Goal: Information Seeking & Learning: Find specific fact

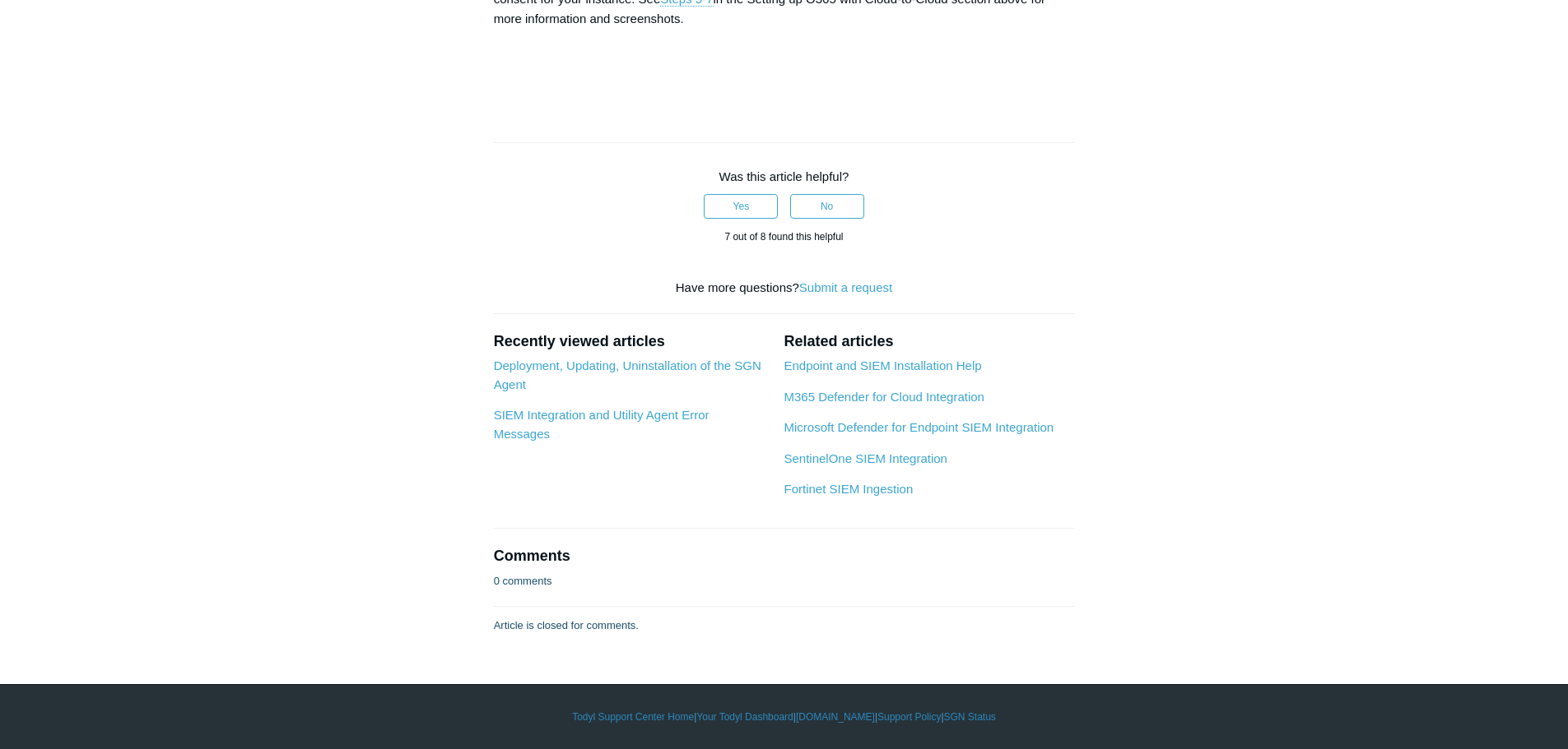
scroll to position [6326, 0]
drag, startPoint x: 1223, startPoint y: 453, endPoint x: 1223, endPoint y: 467, distance: 14.0
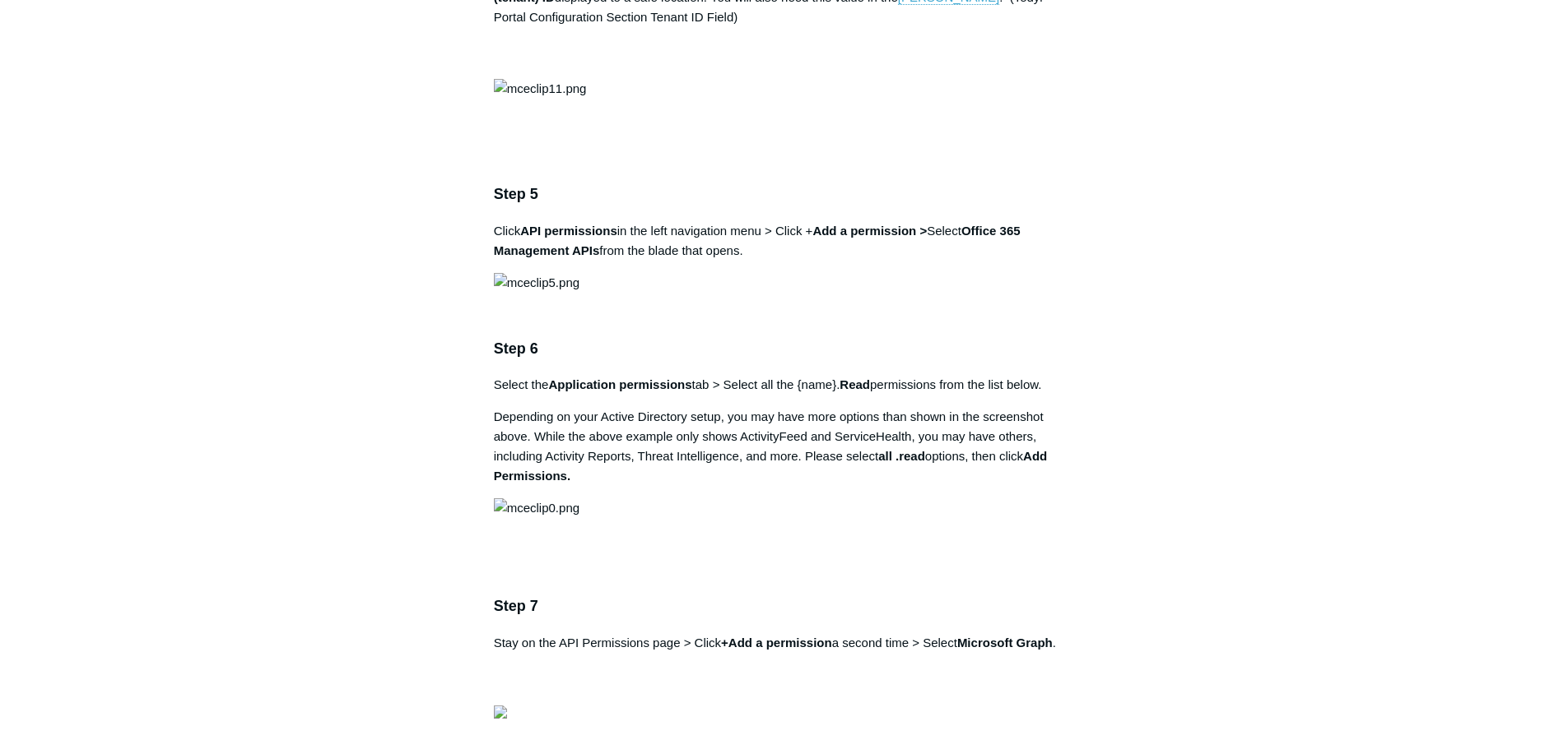
scroll to position [0, 0]
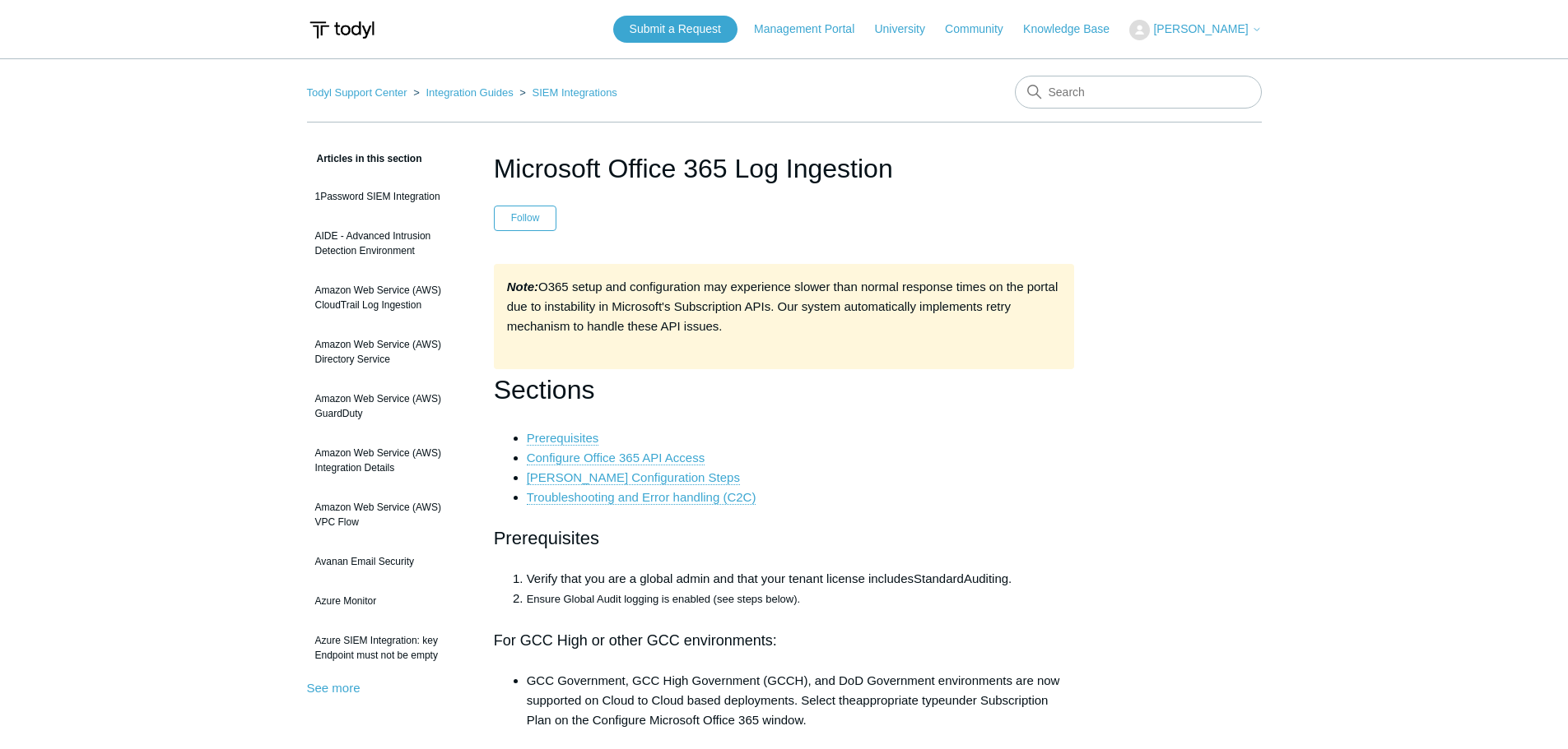
click at [1106, 82] on input "Search" at bounding box center [1138, 91] width 246 height 33
click at [357, 94] on link "Todyl Support Center" at bounding box center [357, 92] width 100 height 12
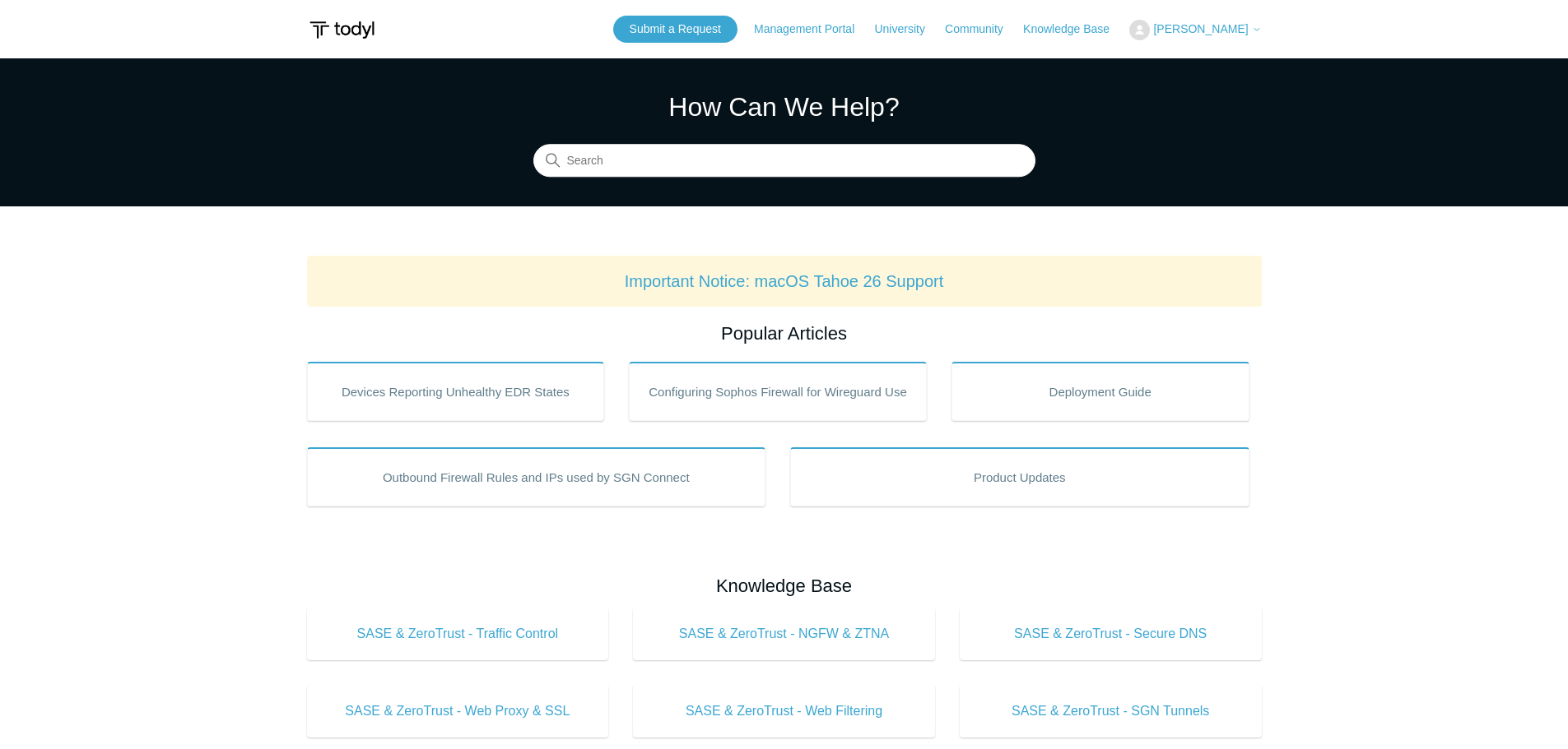
click at [734, 161] on input "Search" at bounding box center [784, 161] width 502 height 33
type input "both m365 and entra needed"
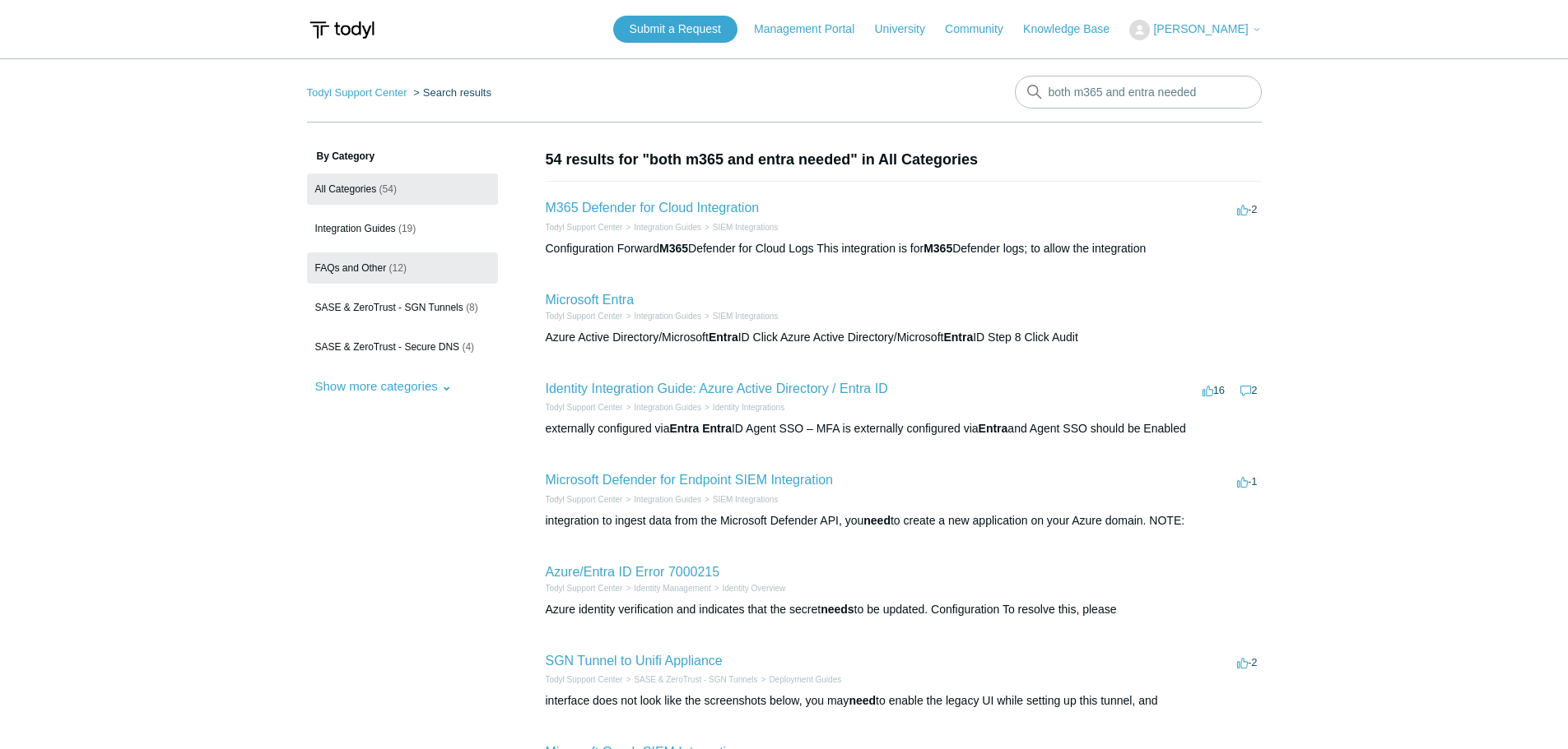
click at [383, 268] on span "FAQs and Other" at bounding box center [351, 268] width 72 height 12
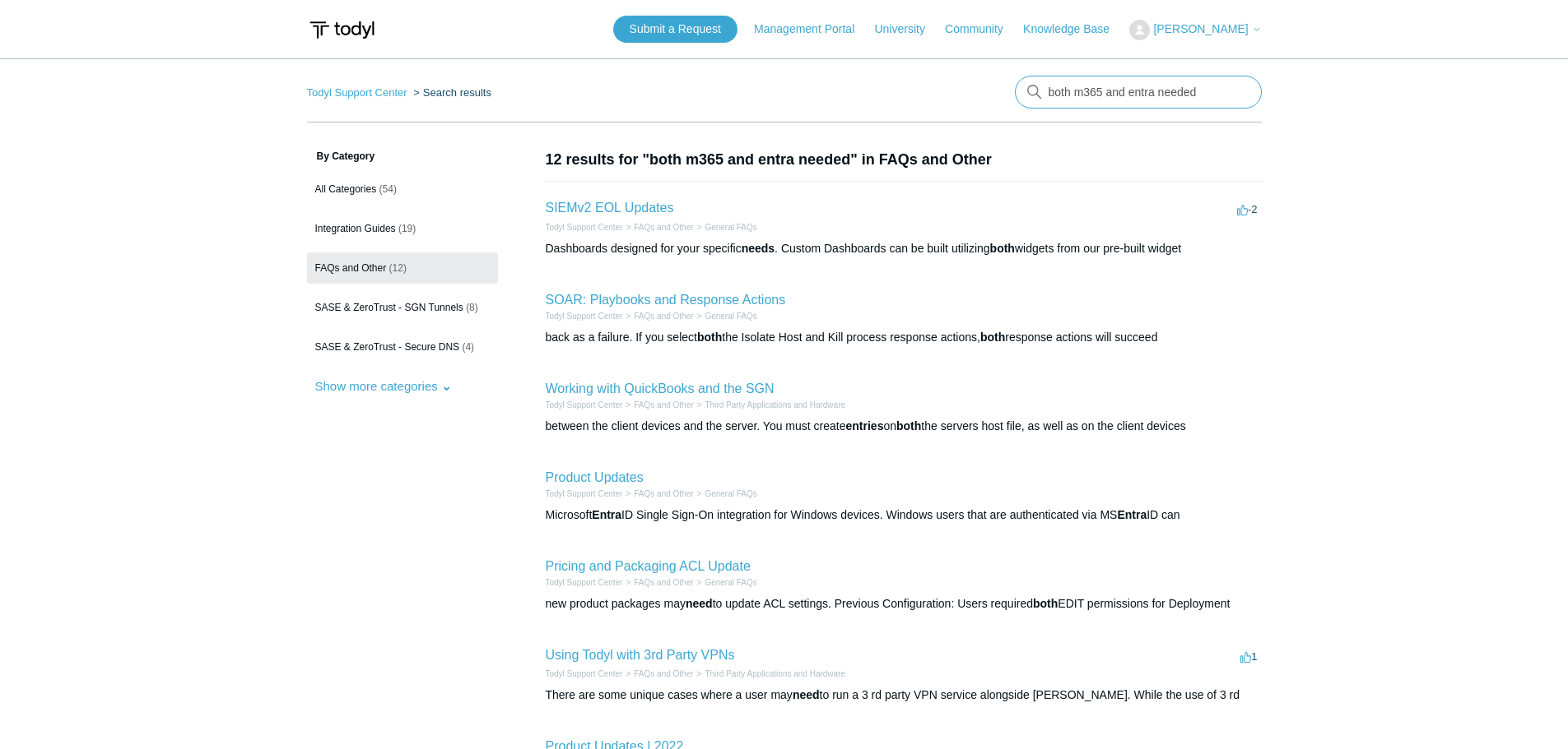
click at [1208, 95] on input "both m365 and entra needed" at bounding box center [1138, 91] width 246 height 33
click at [1048, 94] on input "both m365 and entra needed" at bounding box center [1138, 91] width 246 height 33
type input "are both m365 and entra needed"
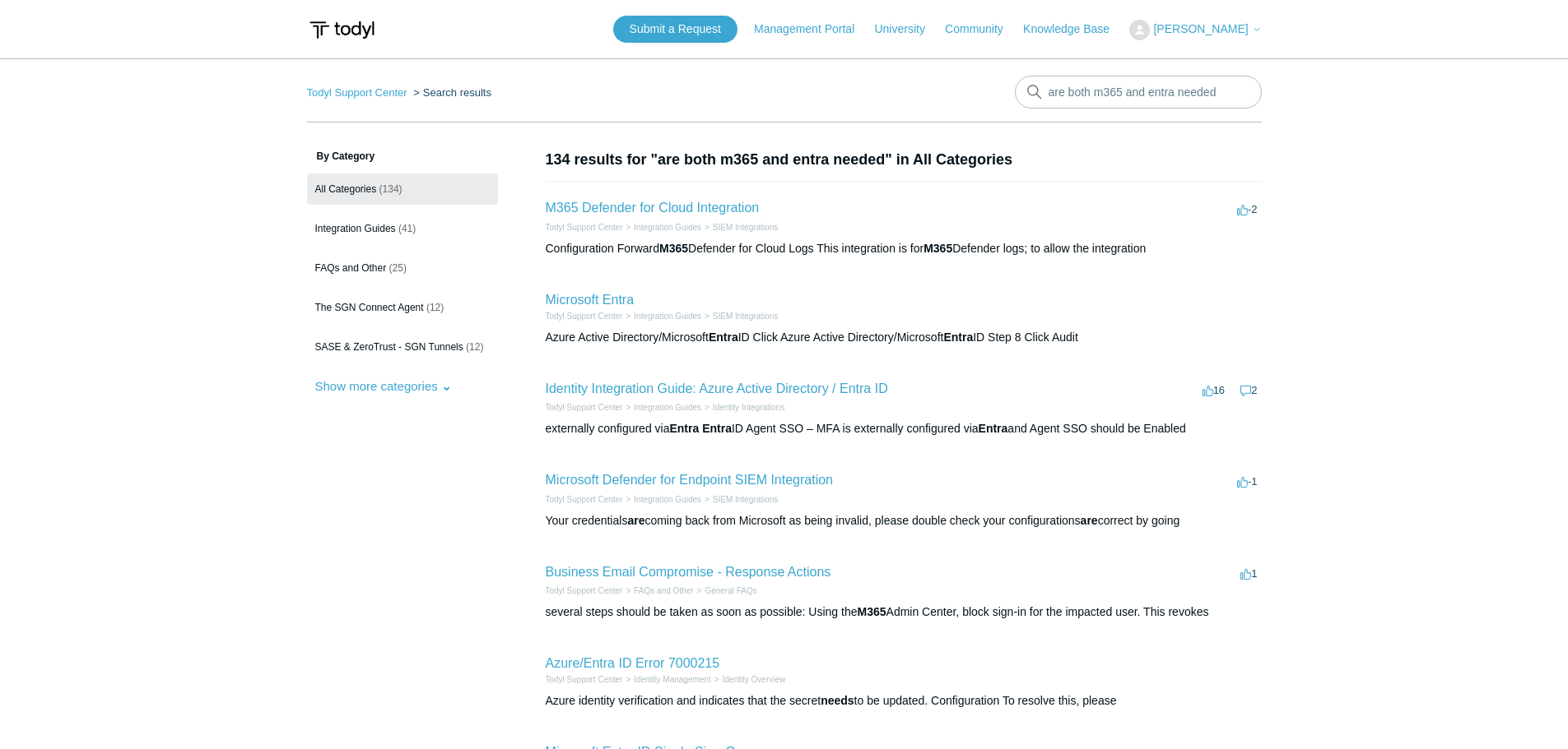
click at [359, 496] on aside "By Category All Categories (134) Integration Guides (41) FAQs and Other (25) Th…" at bounding box center [402, 619] width 191 height 941
